Goal: Navigation & Orientation: Find specific page/section

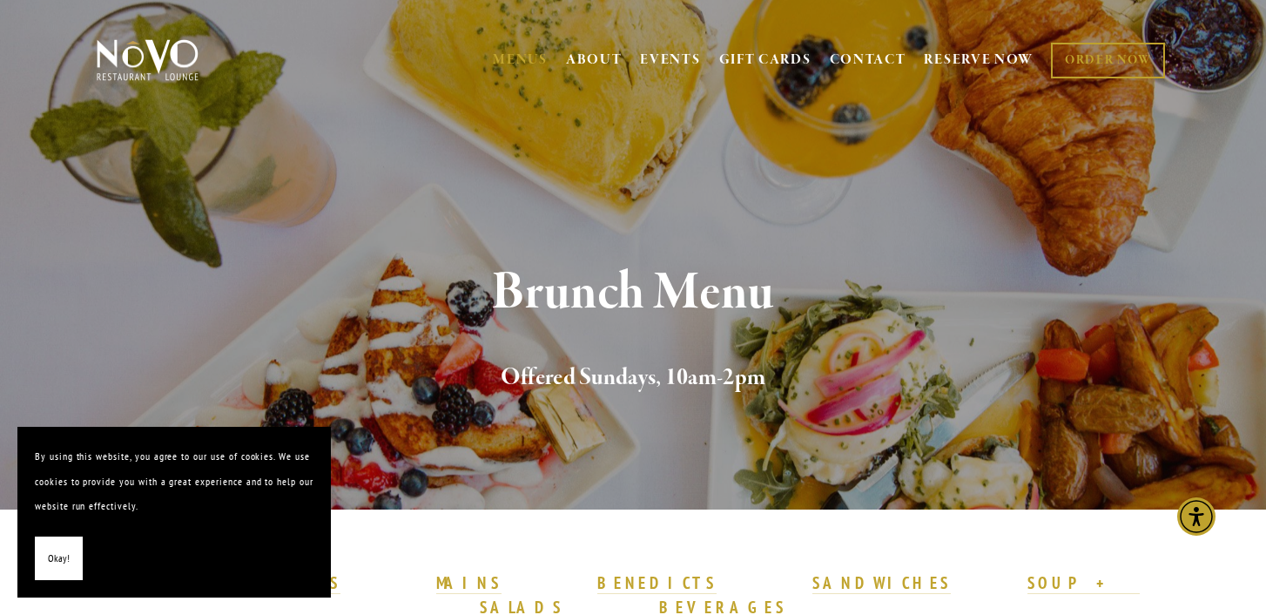
click at [53, 564] on span "Okay!" at bounding box center [59, 558] width 22 height 25
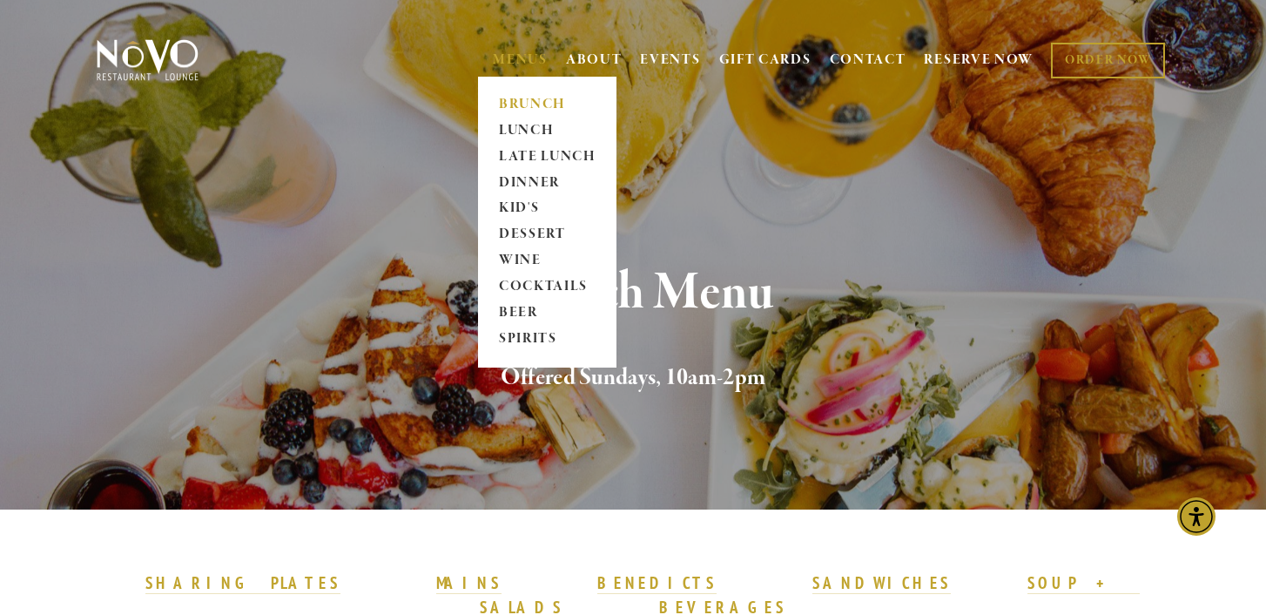
click at [505, 55] on link "MENUS" at bounding box center [520, 59] width 55 height 17
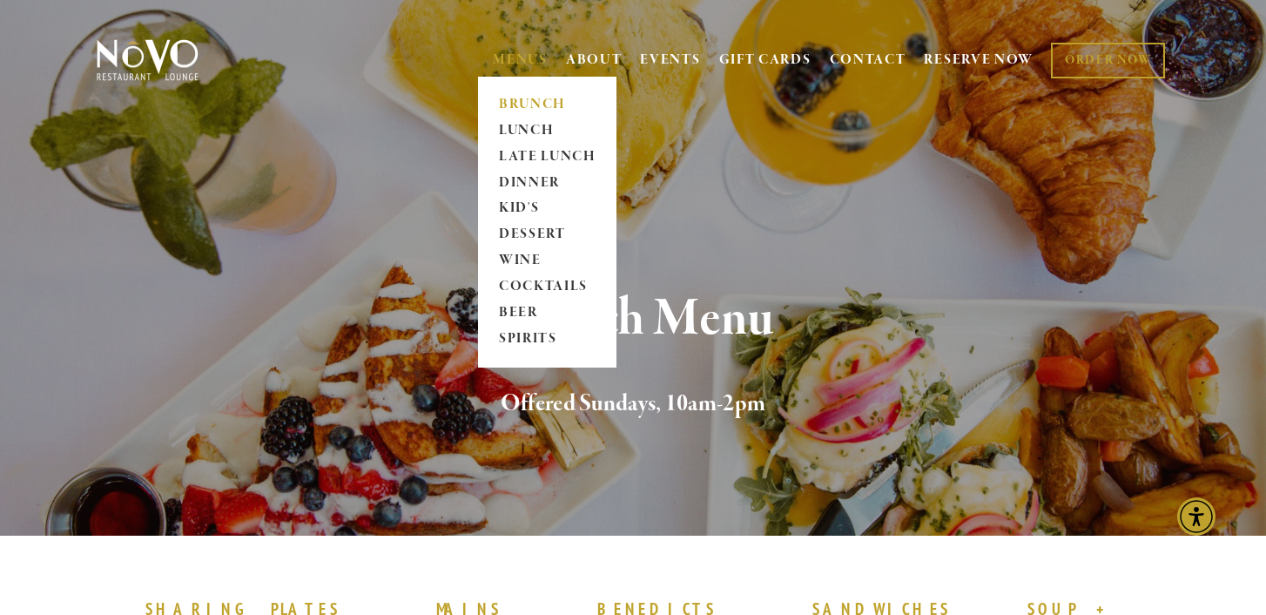
click at [530, 102] on link "BRUNCH" at bounding box center [547, 104] width 109 height 26
